Goal: Task Accomplishment & Management: Manage account settings

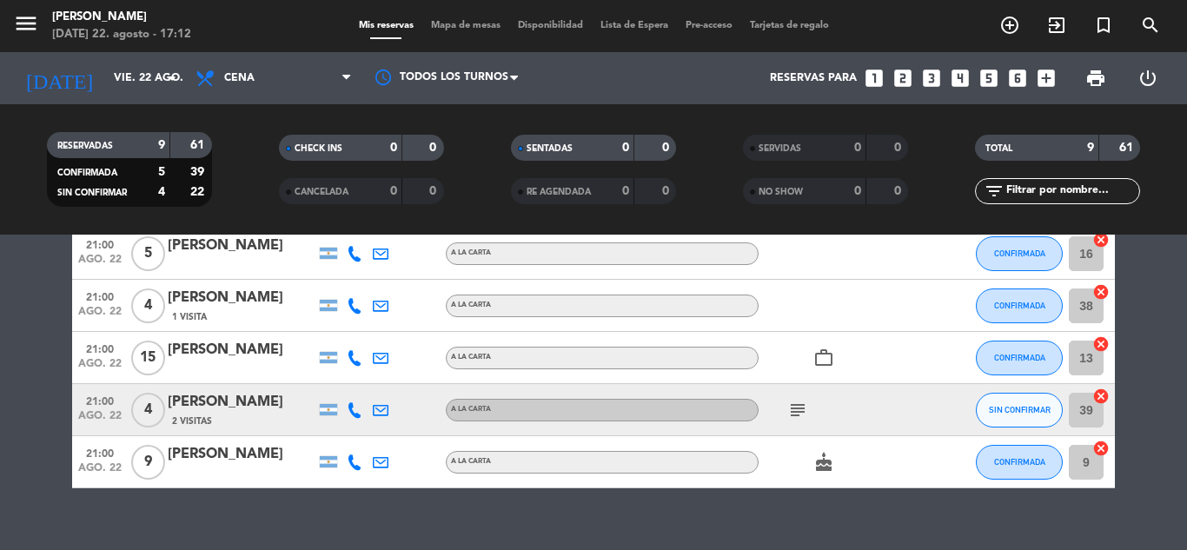
scroll to position [345, 0]
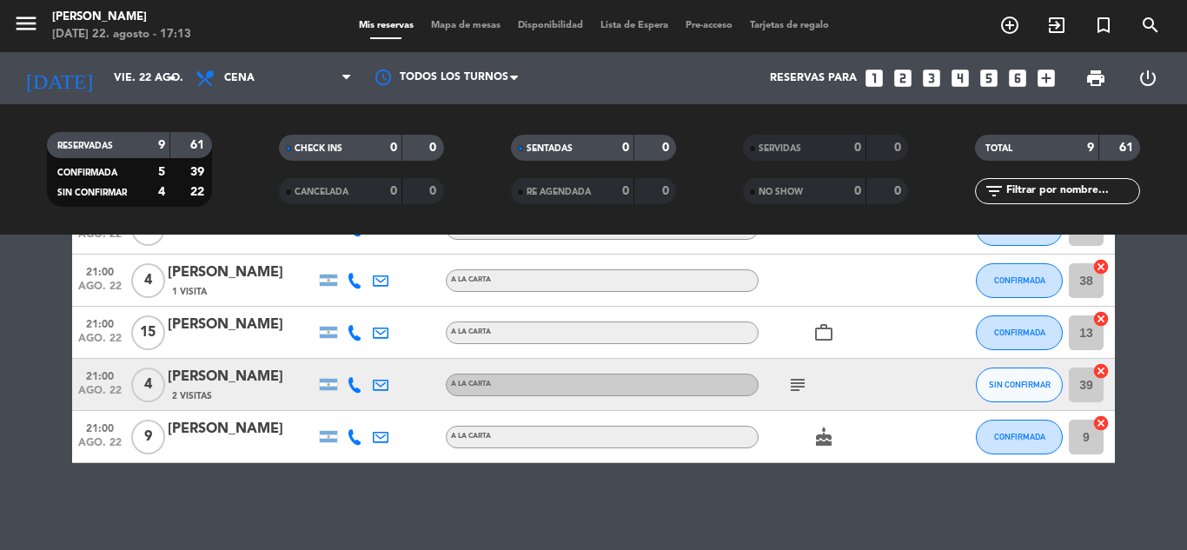
click at [827, 444] on icon "cake" at bounding box center [823, 437] width 21 height 21
click at [801, 375] on icon "subject" at bounding box center [797, 385] width 21 height 21
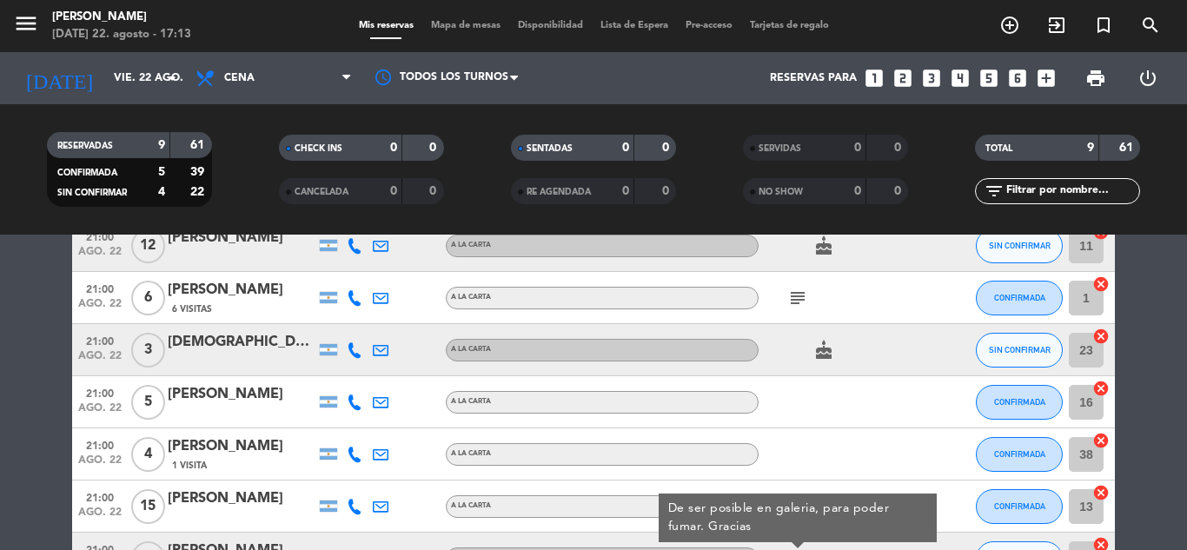
scroll to position [84, 0]
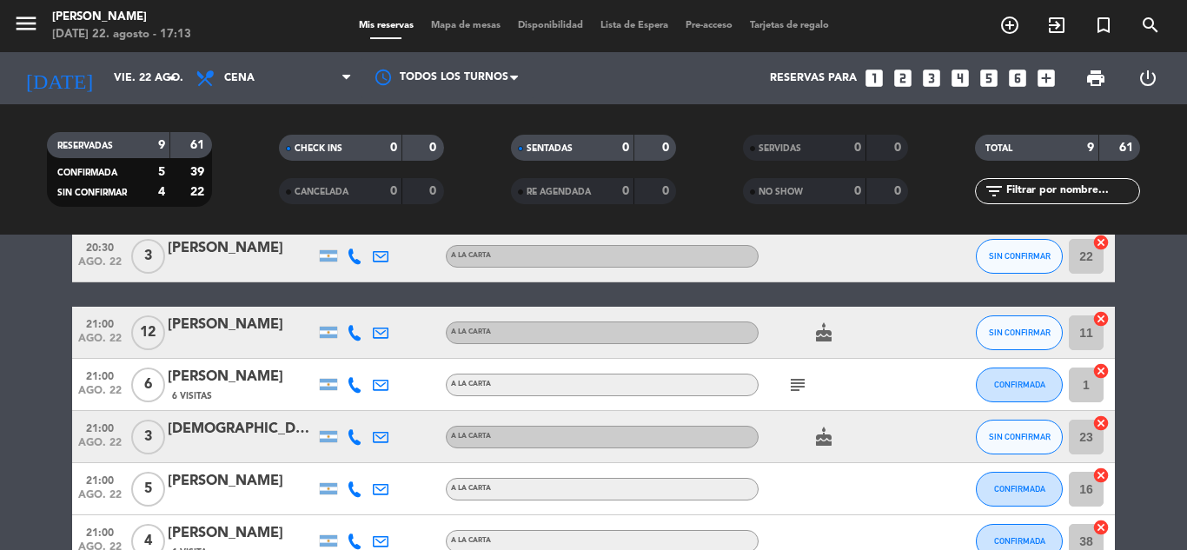
click at [801, 375] on icon "subject" at bounding box center [797, 385] width 21 height 21
click at [798, 376] on icon "subject" at bounding box center [797, 385] width 21 height 21
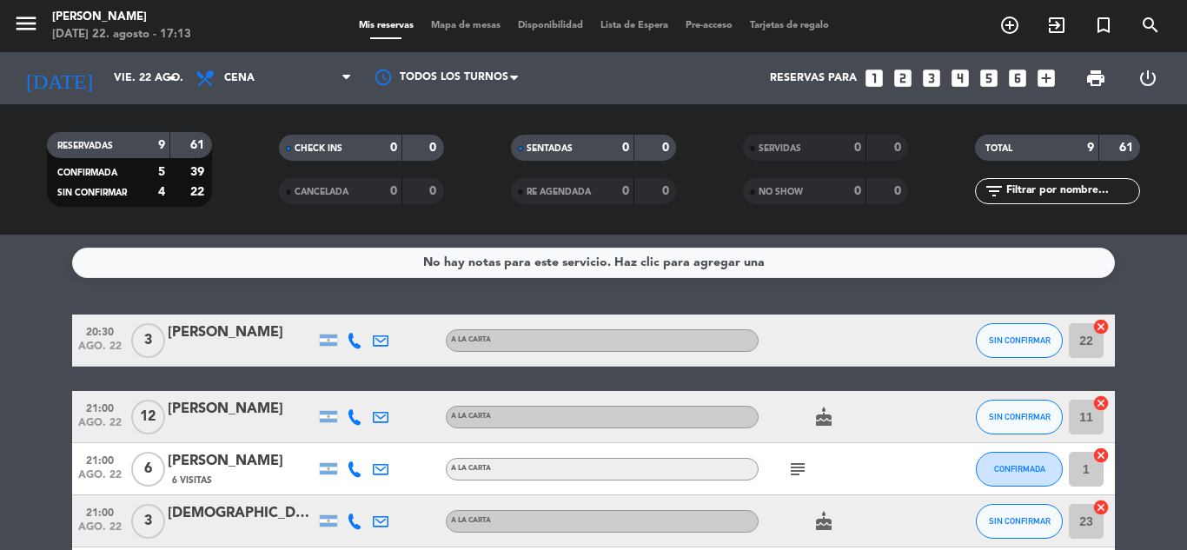
click at [826, 420] on icon "cake" at bounding box center [823, 417] width 21 height 21
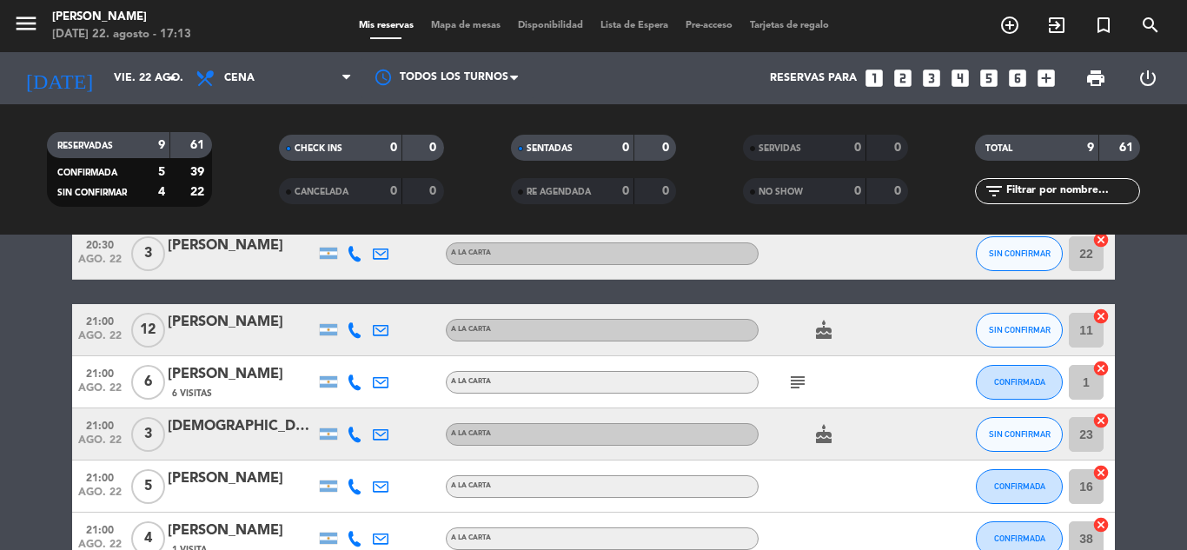
click at [798, 393] on div "subject" at bounding box center [837, 381] width 156 height 51
click at [797, 390] on icon "subject" at bounding box center [797, 382] width 21 height 21
click at [795, 389] on icon "subject" at bounding box center [797, 382] width 21 height 21
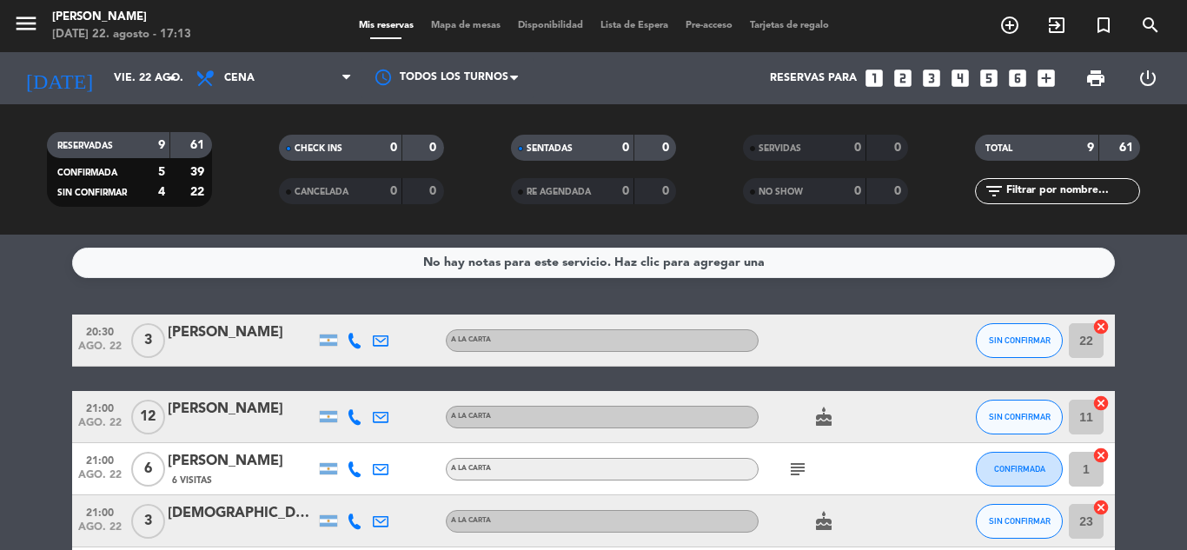
click at [832, 411] on icon "cake" at bounding box center [823, 417] width 21 height 21
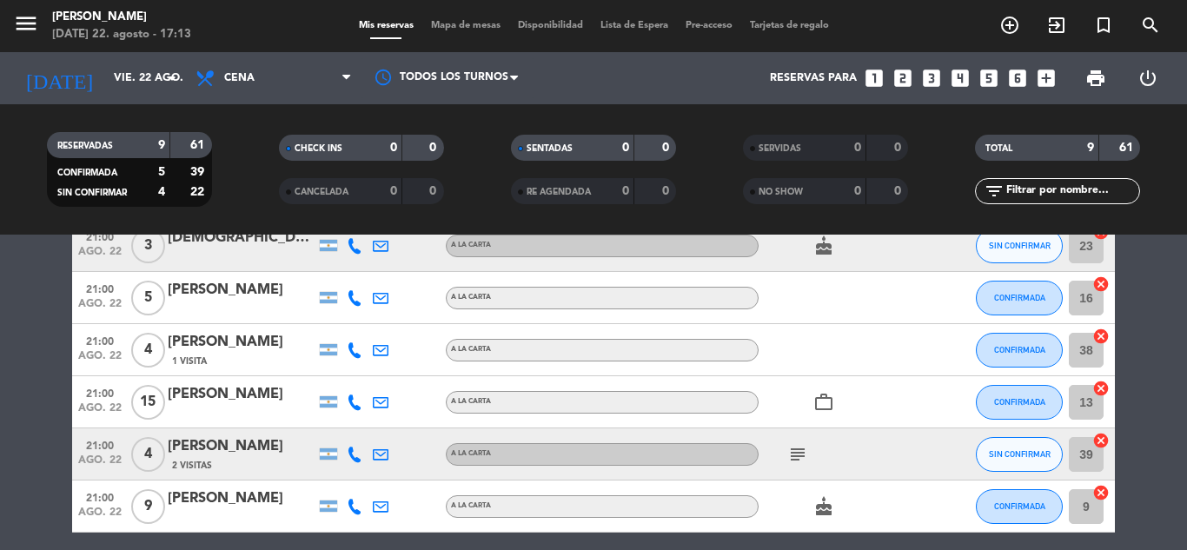
scroll to position [345, 0]
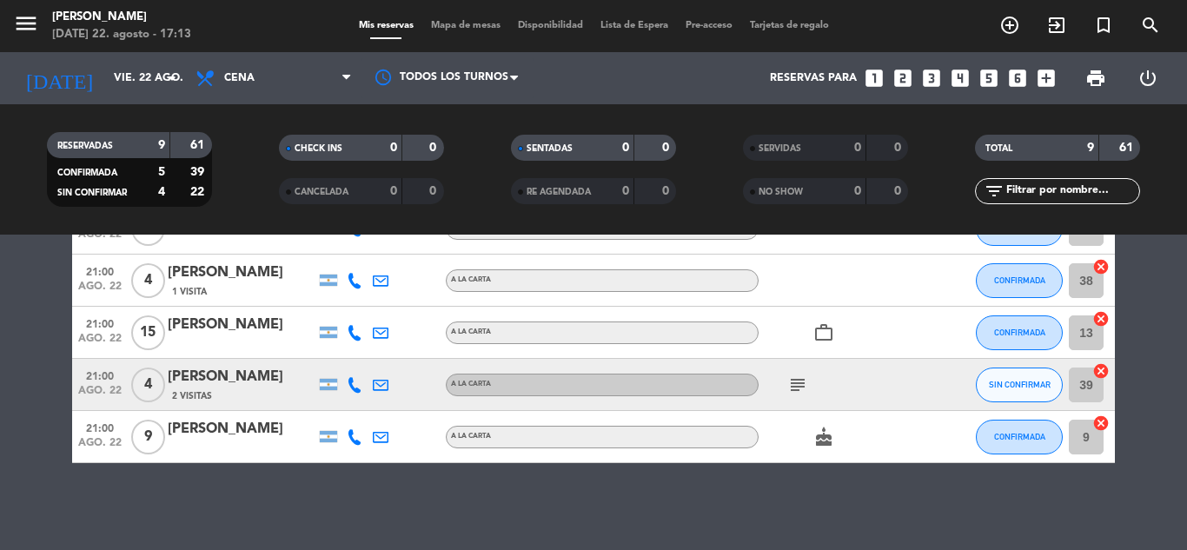
click at [822, 392] on div "subject" at bounding box center [837, 384] width 156 height 51
click at [794, 382] on icon "subject" at bounding box center [797, 385] width 21 height 21
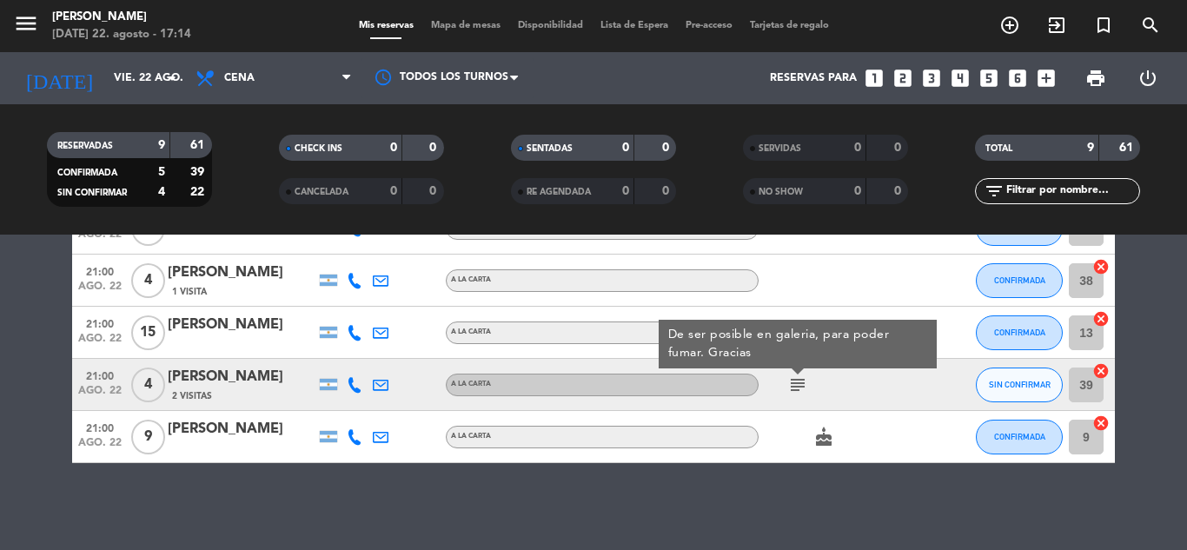
click at [794, 382] on icon "subject" at bounding box center [797, 385] width 21 height 21
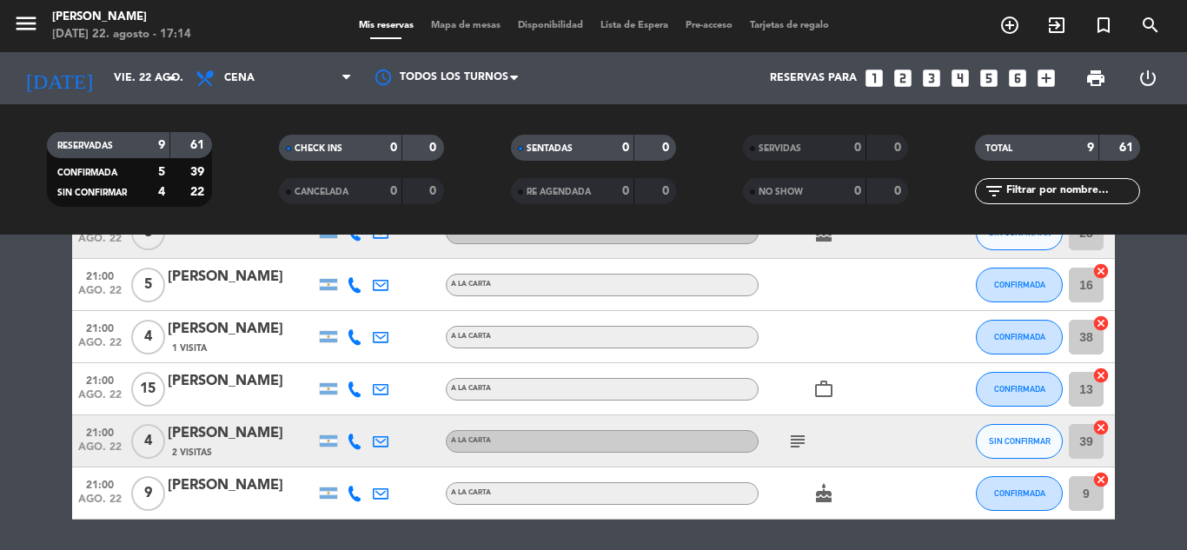
scroll to position [258, 0]
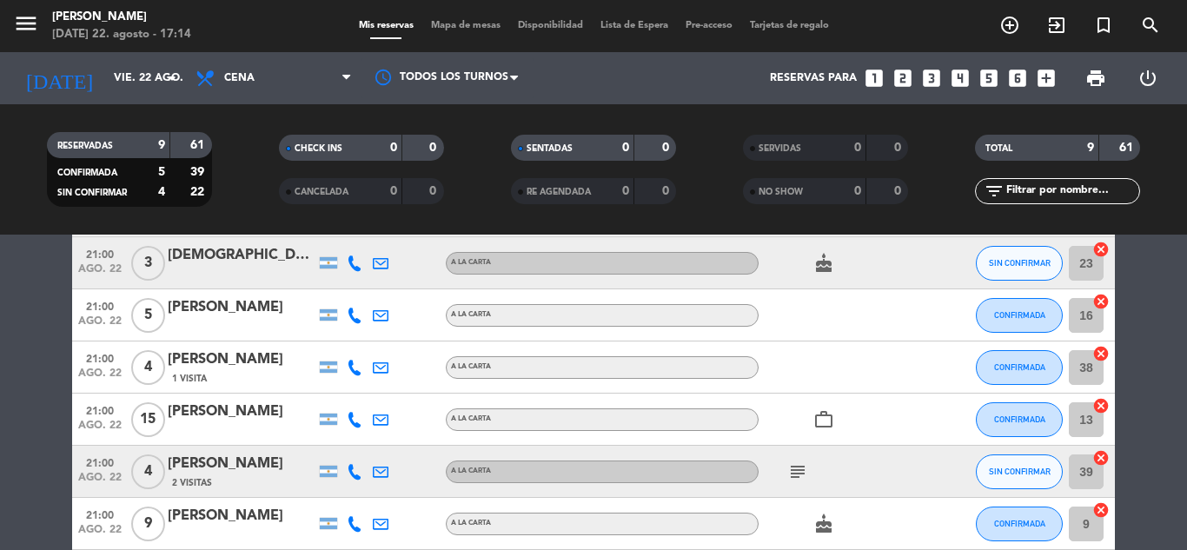
click at [821, 415] on icon "work_outline" at bounding box center [823, 419] width 21 height 21
click at [1048, 265] on span "SIN CONFIRMAR" at bounding box center [1020, 263] width 62 height 10
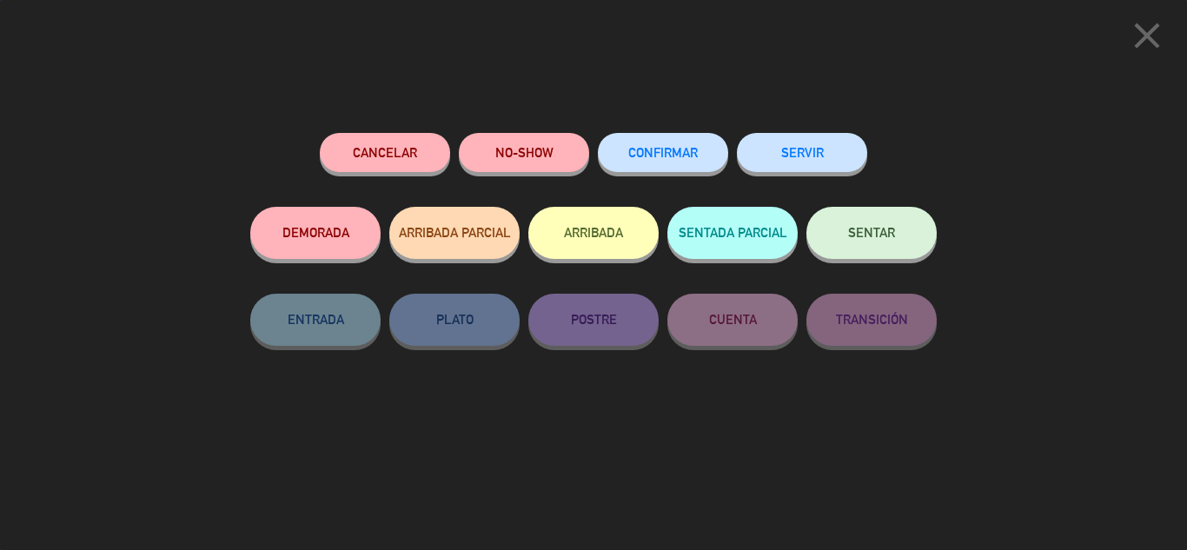
click at [704, 156] on button "CONFIRMAR" at bounding box center [663, 152] width 130 height 39
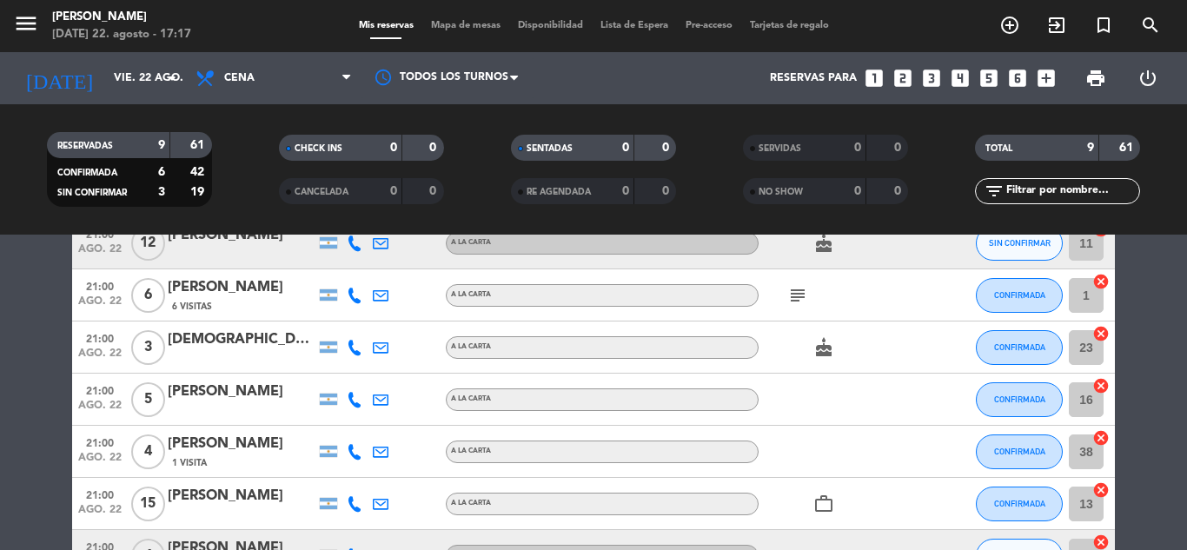
scroll to position [0, 0]
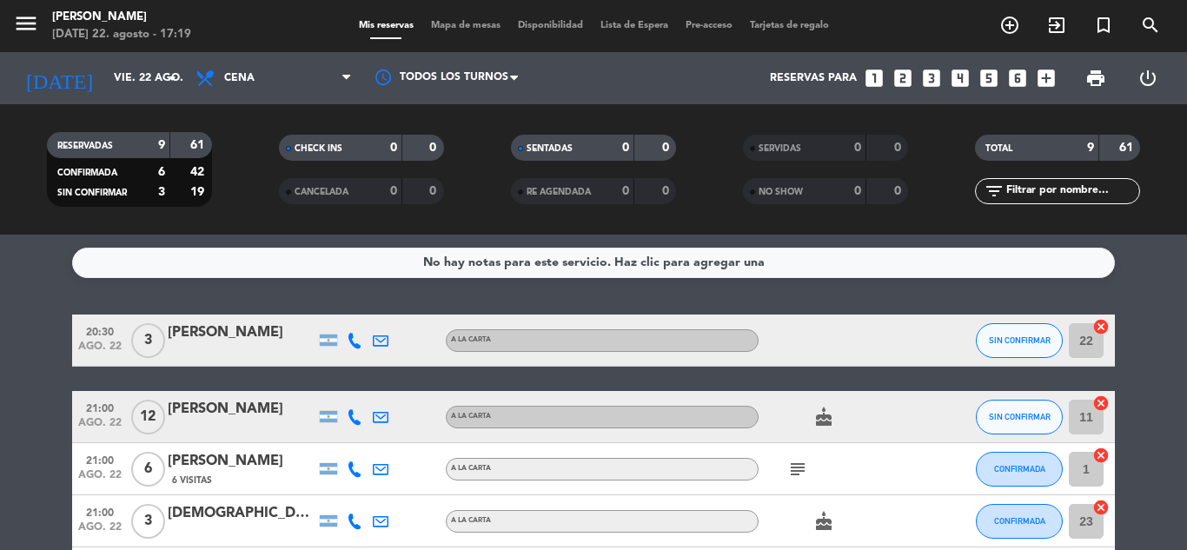
click at [791, 475] on icon "subject" at bounding box center [797, 469] width 21 height 21
click at [991, 408] on button "SIN CONFIRMAR" at bounding box center [1019, 417] width 87 height 35
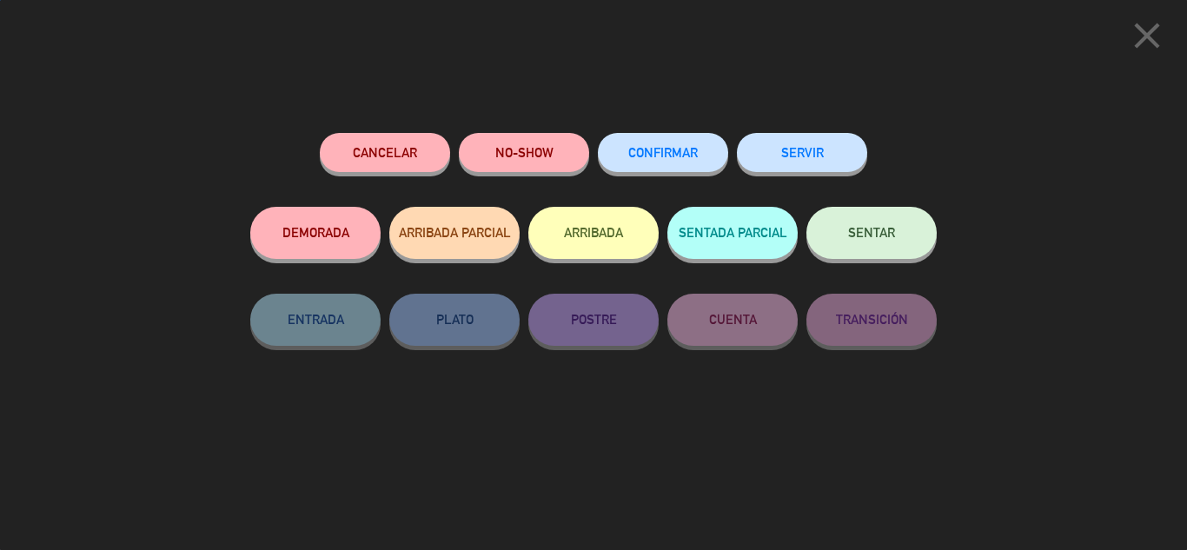
click at [661, 158] on span "CONFIRMAR" at bounding box center [663, 152] width 70 height 15
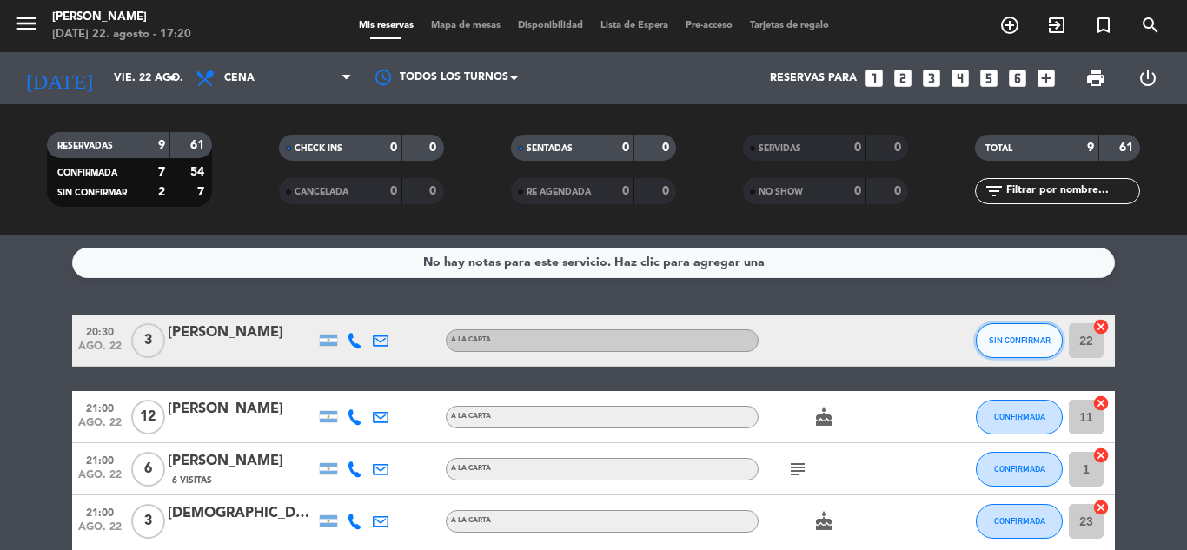
click at [1008, 335] on button "SIN CONFIRMAR" at bounding box center [1019, 340] width 87 height 35
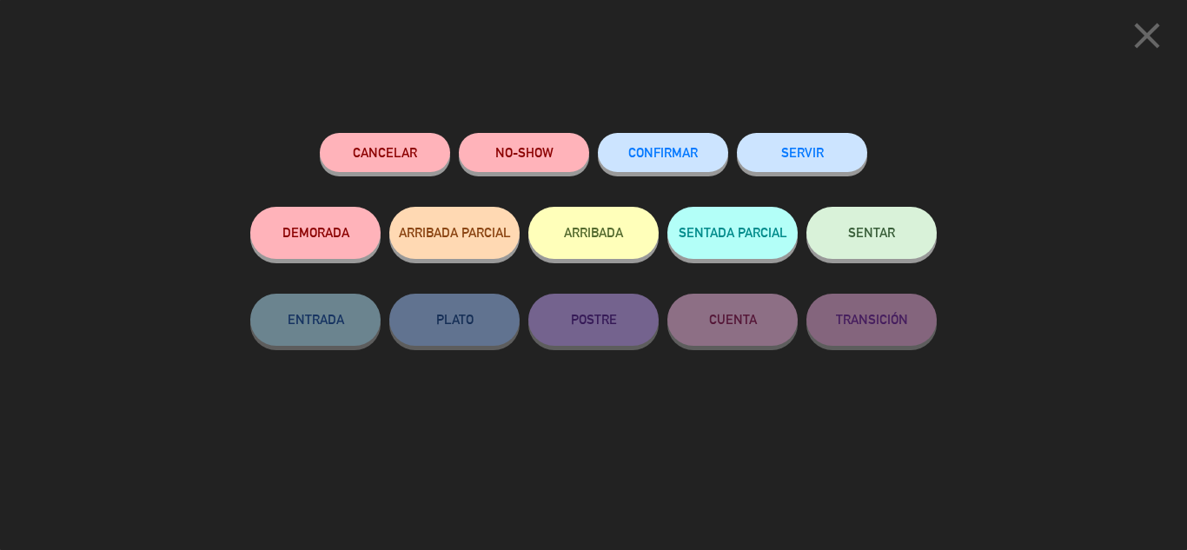
click at [665, 159] on span "CONFIRMAR" at bounding box center [663, 152] width 70 height 15
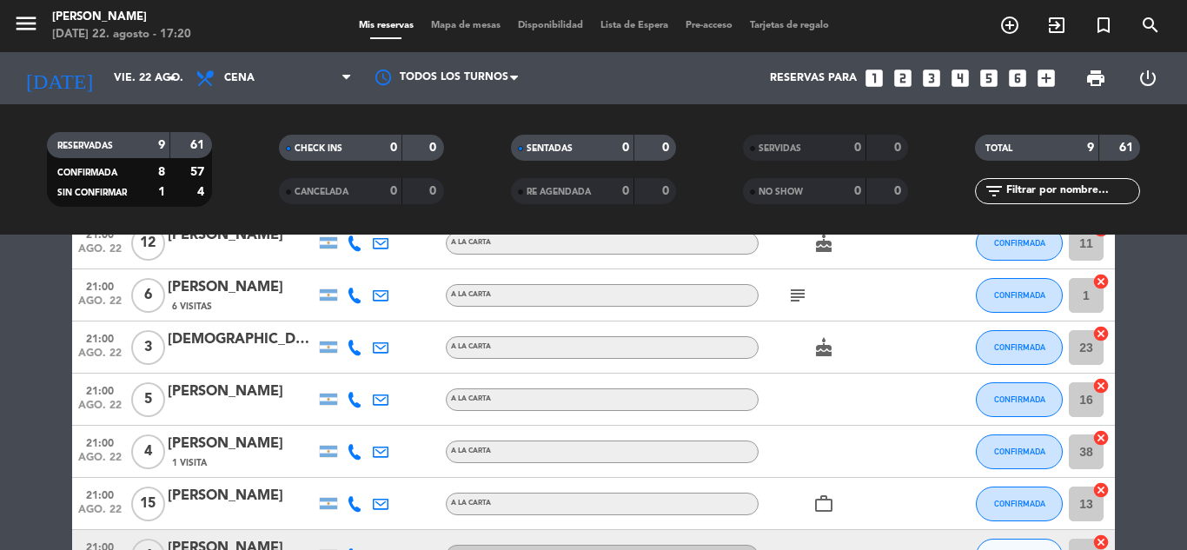
scroll to position [261, 0]
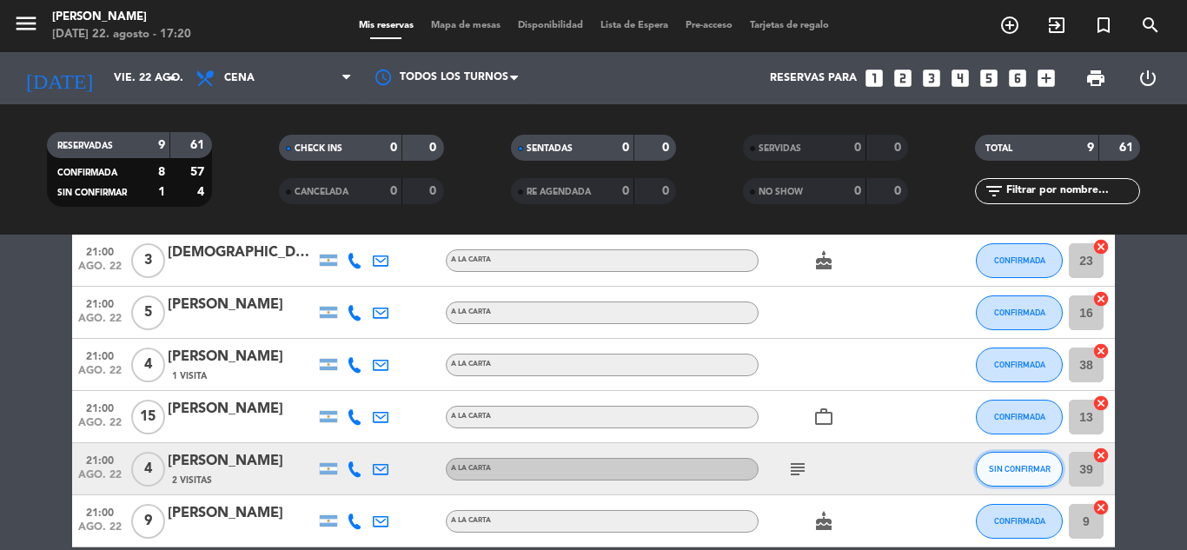
click at [1035, 466] on span "SIN CONFIRMAR" at bounding box center [1020, 469] width 62 height 10
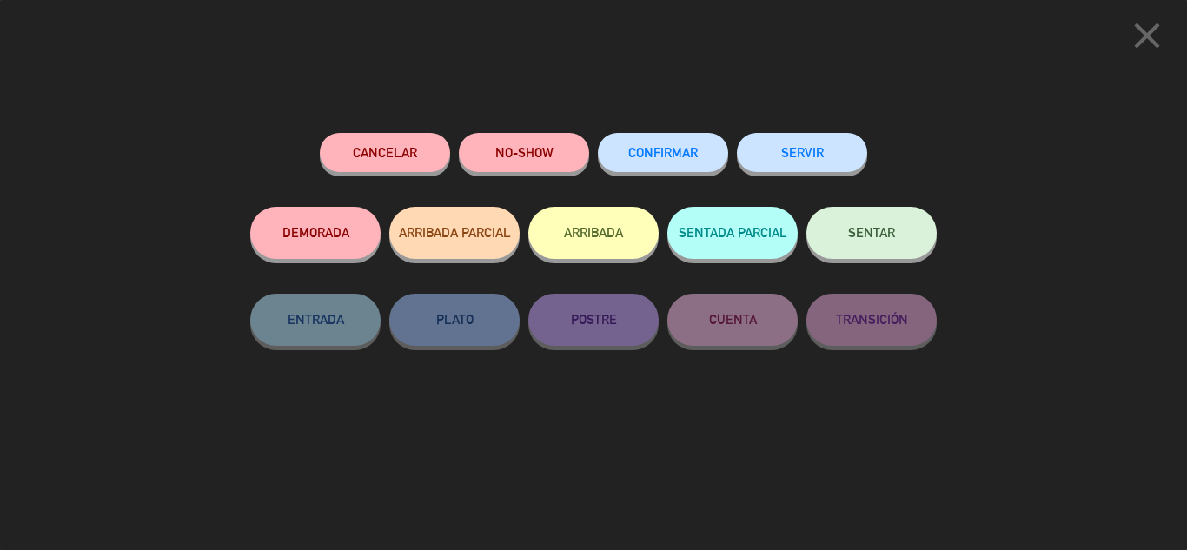
click at [696, 159] on span "CONFIRMAR" at bounding box center [663, 152] width 70 height 15
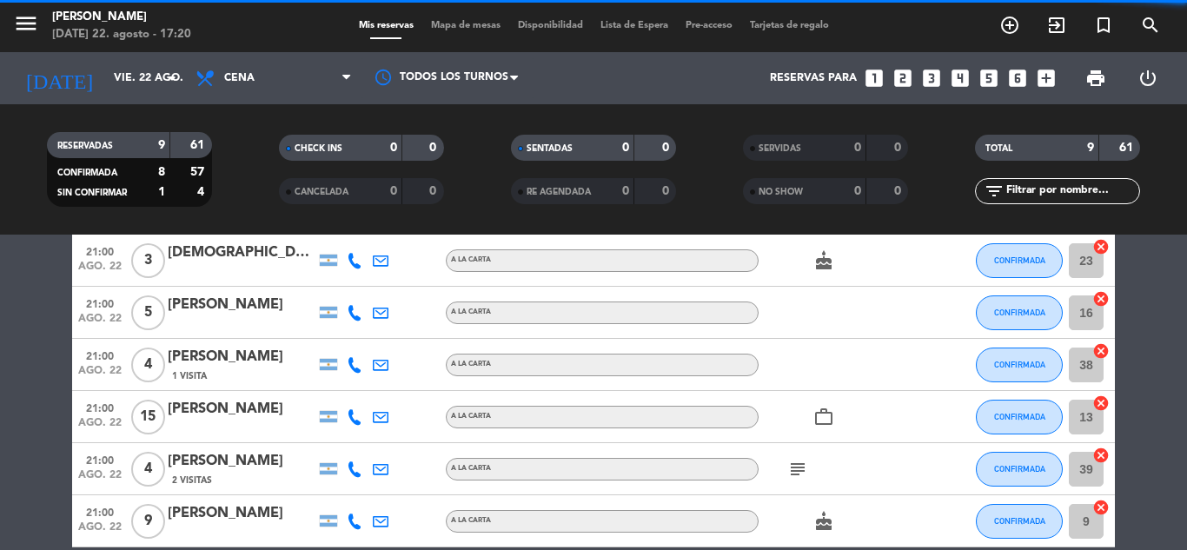
scroll to position [345, 0]
